Goal: Find specific page/section: Find specific page/section

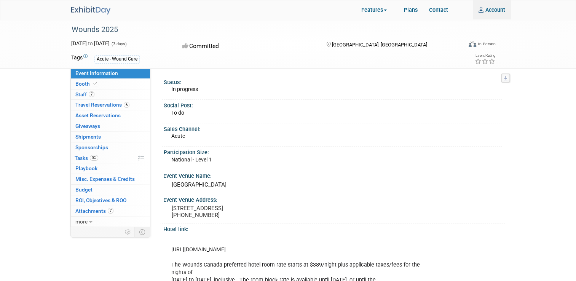
type input "VMohammadi@medline.com"
click at [87, 11] on img at bounding box center [90, 10] width 39 height 8
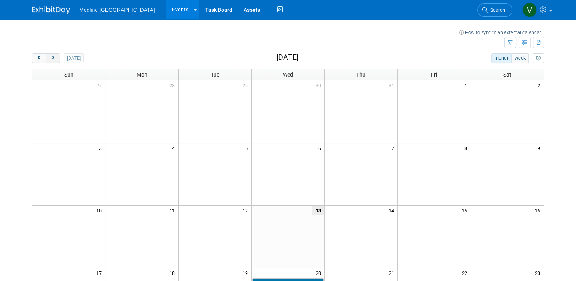
click at [46, 59] on button "next" at bounding box center [53, 58] width 14 height 10
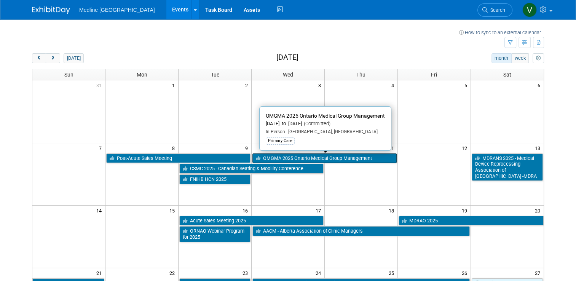
click at [286, 159] on link "OMGMA 2025 Ontario Medical Group Management" at bounding box center [324, 158] width 144 height 10
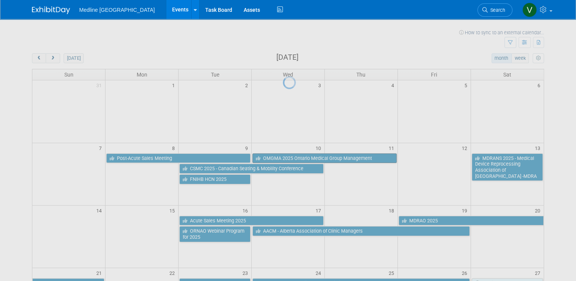
click at [286, 159] on div at bounding box center [288, 140] width 11 height 281
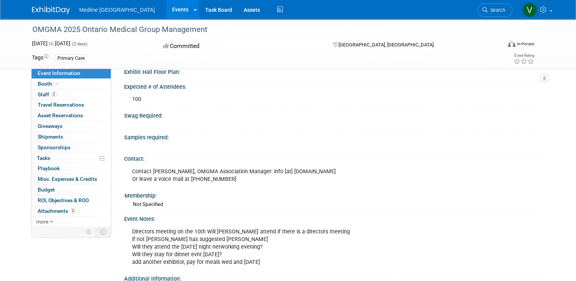
scroll to position [76, 0]
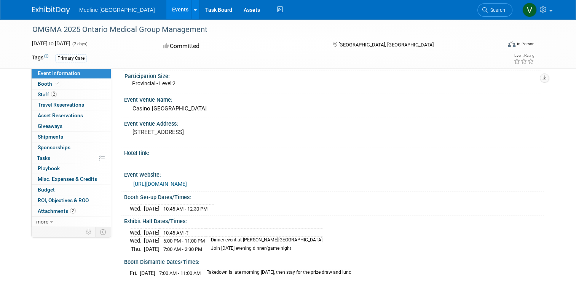
click at [46, 10] on img at bounding box center [51, 10] width 38 height 8
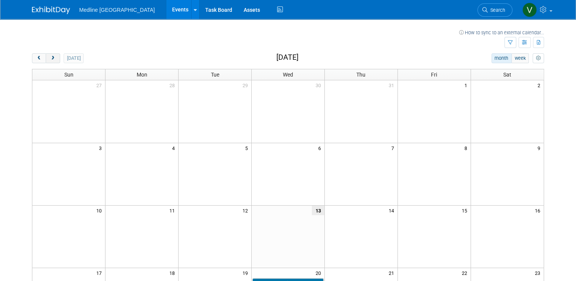
click at [50, 58] on span "next" at bounding box center [53, 58] width 6 height 5
